Goal: Task Accomplishment & Management: Manage account settings

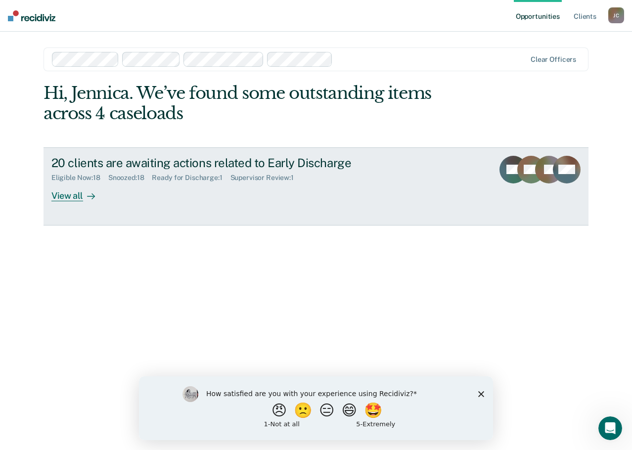
click at [227, 172] on div "Eligible Now : 18 Snoozed : 18 Ready for Discharge : 1 Supervisor Review : 1" at bounding box center [224, 176] width 347 height 12
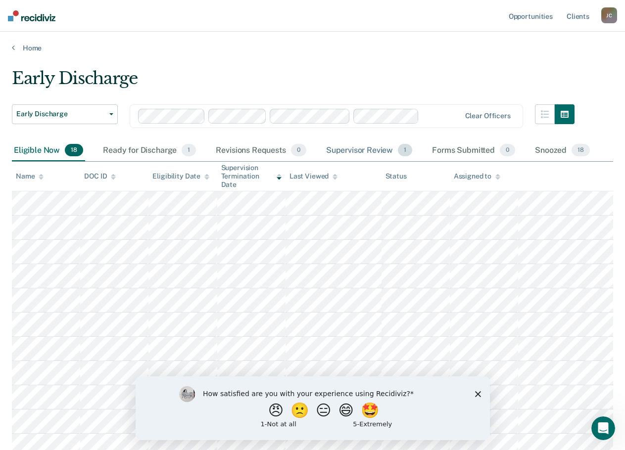
click at [356, 144] on div "Supervisor Review 1" at bounding box center [369, 151] width 91 height 22
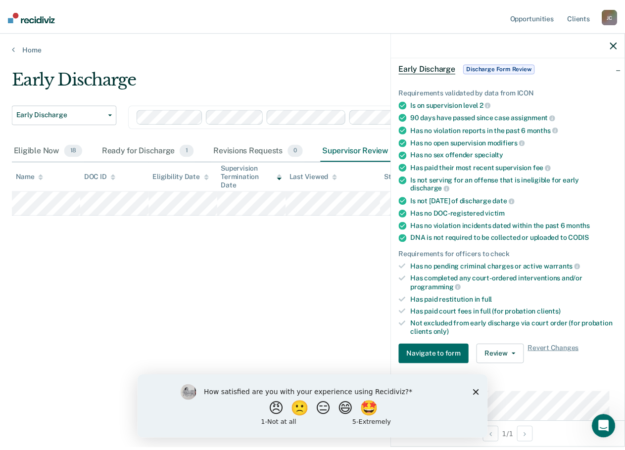
scroll to position [99, 0]
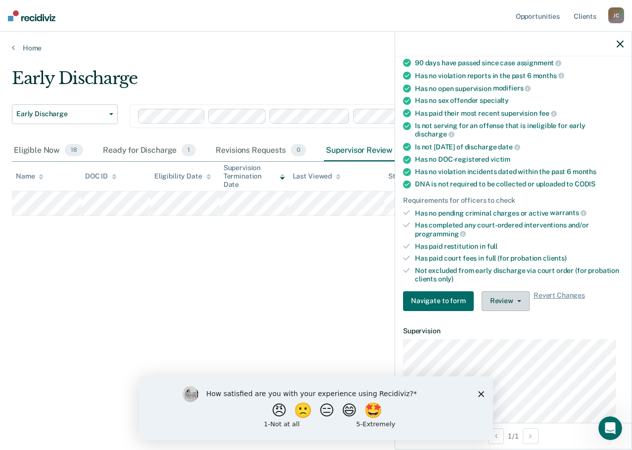
click at [504, 301] on button "Review" at bounding box center [506, 301] width 48 height 20
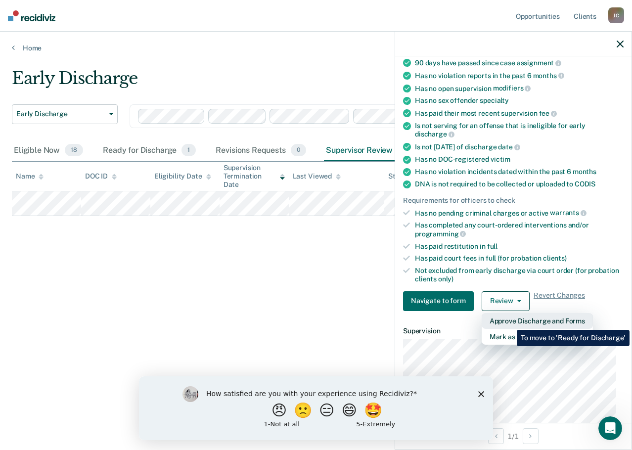
click at [510, 323] on button "Approve Discharge and Forms" at bounding box center [537, 321] width 111 height 16
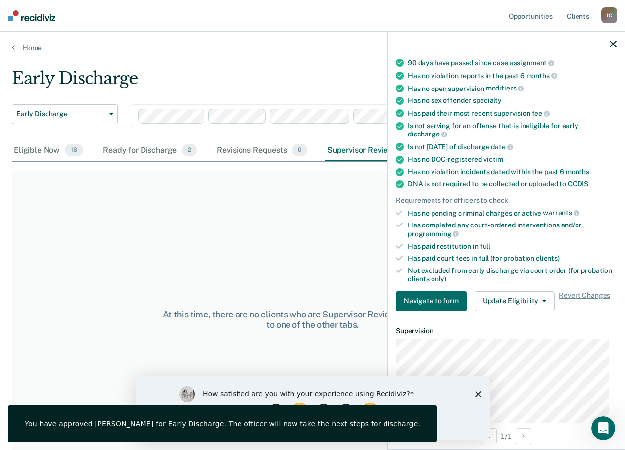
click at [615, 43] on icon "button" at bounding box center [613, 44] width 7 height 7
